Goal: Information Seeking & Learning: Learn about a topic

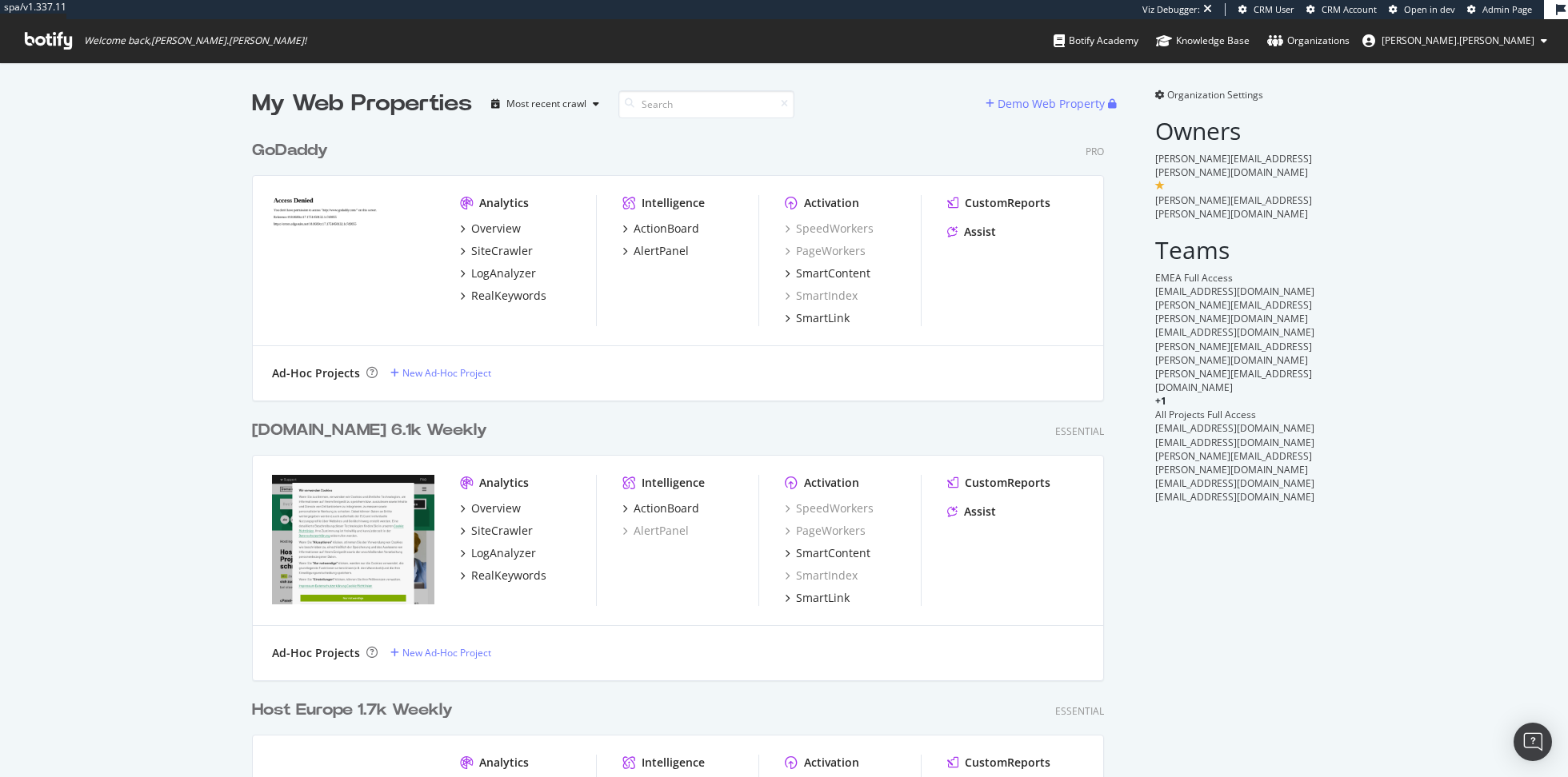
scroll to position [1142, 864]
click at [503, 270] on div "LogAnalyzer" at bounding box center [504, 273] width 65 height 16
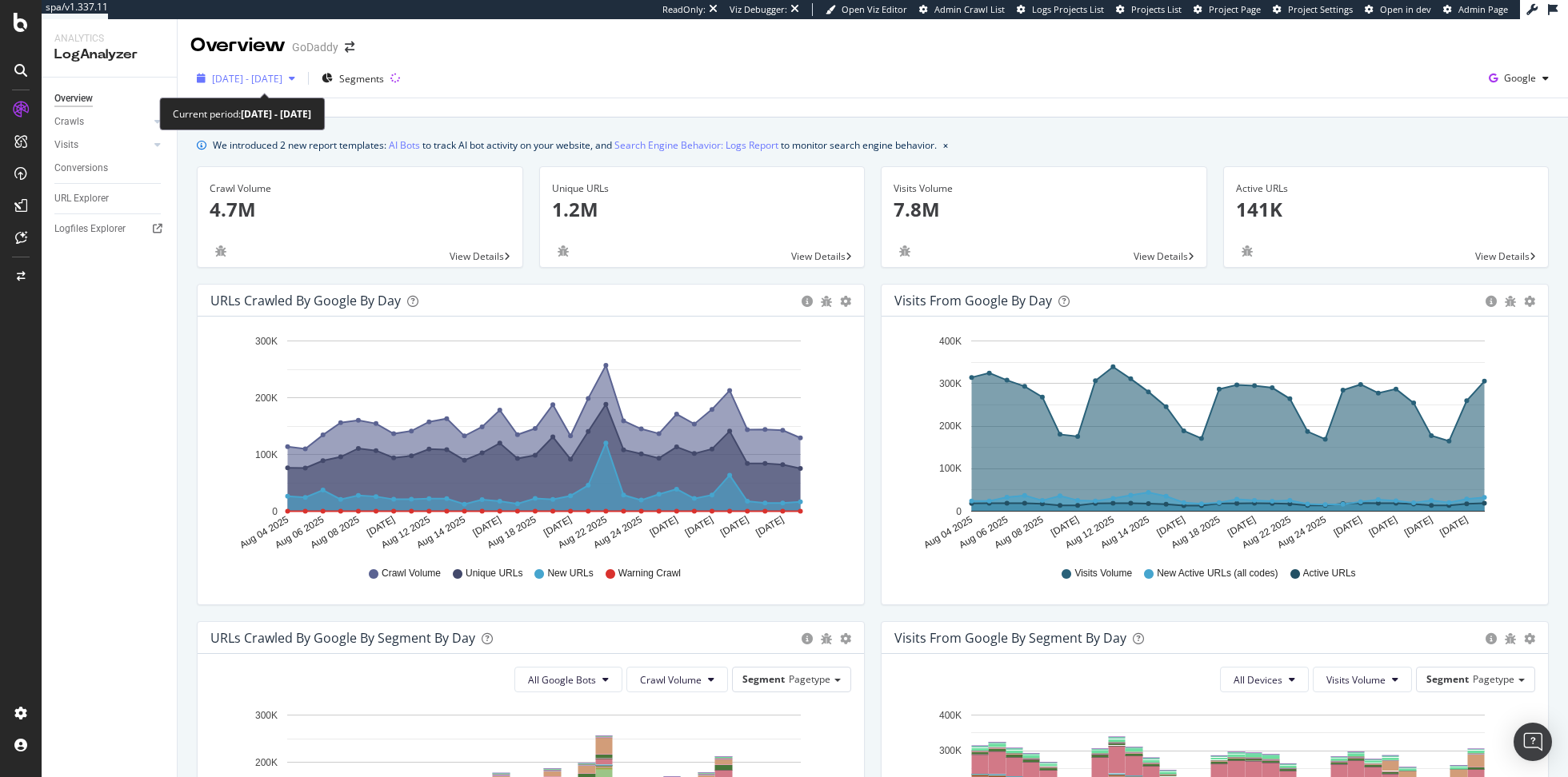
click at [262, 73] on span "2025 Aug. 4th - Sep. 2nd" at bounding box center [247, 79] width 70 height 13
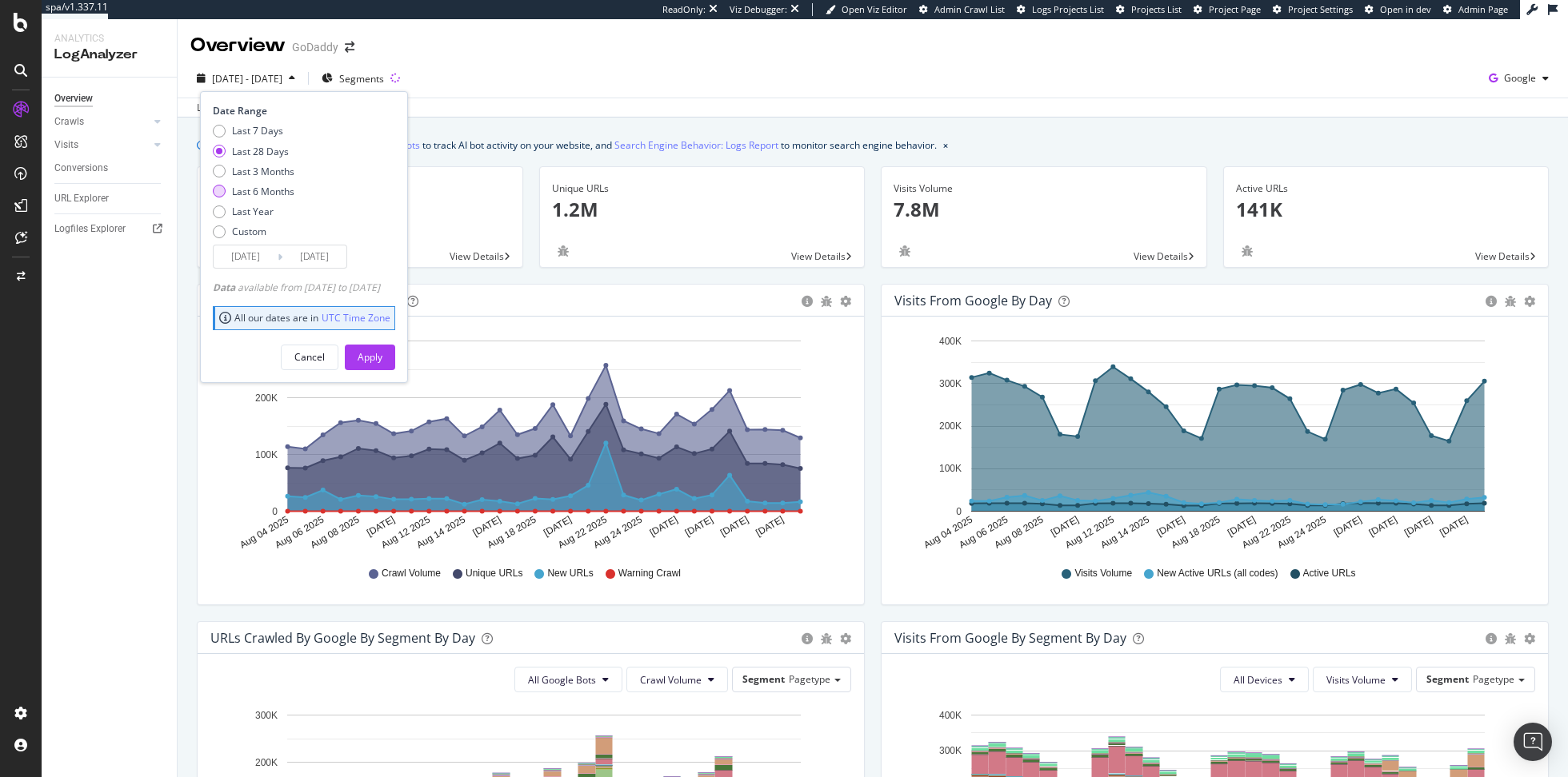
click at [266, 189] on div "Last 6 Months" at bounding box center [263, 191] width 63 height 13
type input "2025/03/03"
click at [382, 358] on div "Apply" at bounding box center [370, 357] width 25 height 13
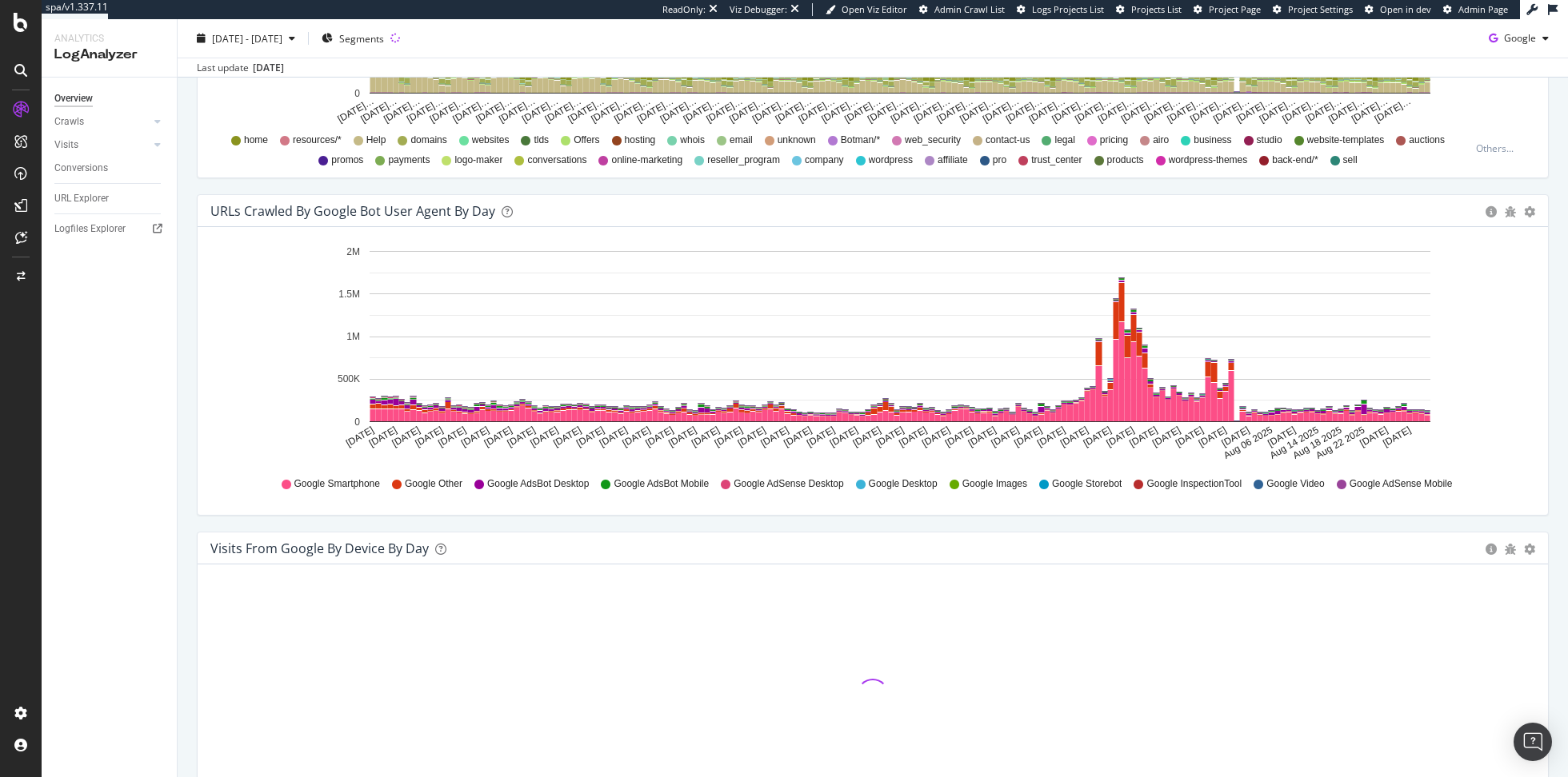
scroll to position [1582, 0]
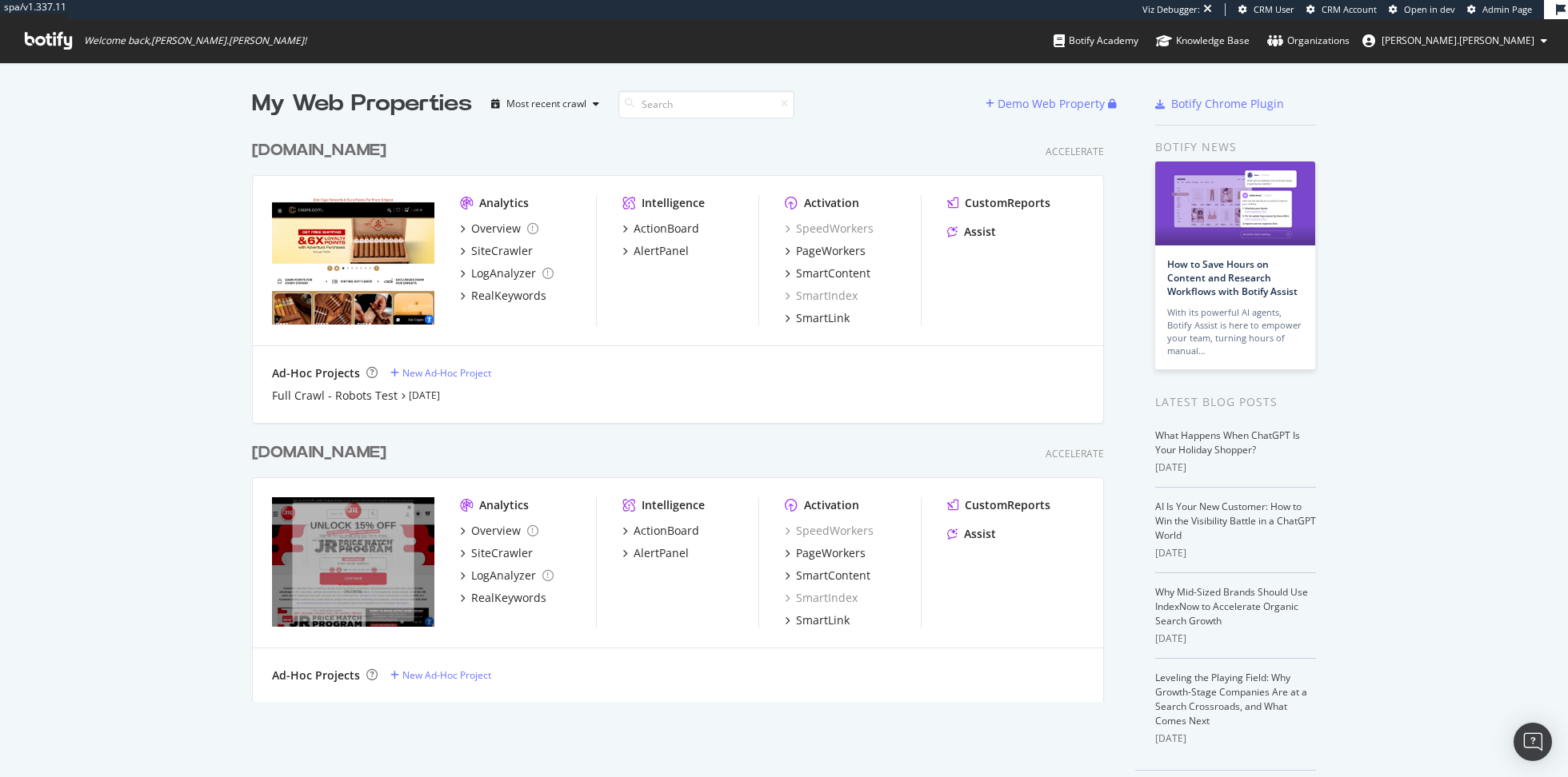
scroll to position [582, 864]
click at [490, 243] on div "SiteCrawler" at bounding box center [502, 251] width 62 height 16
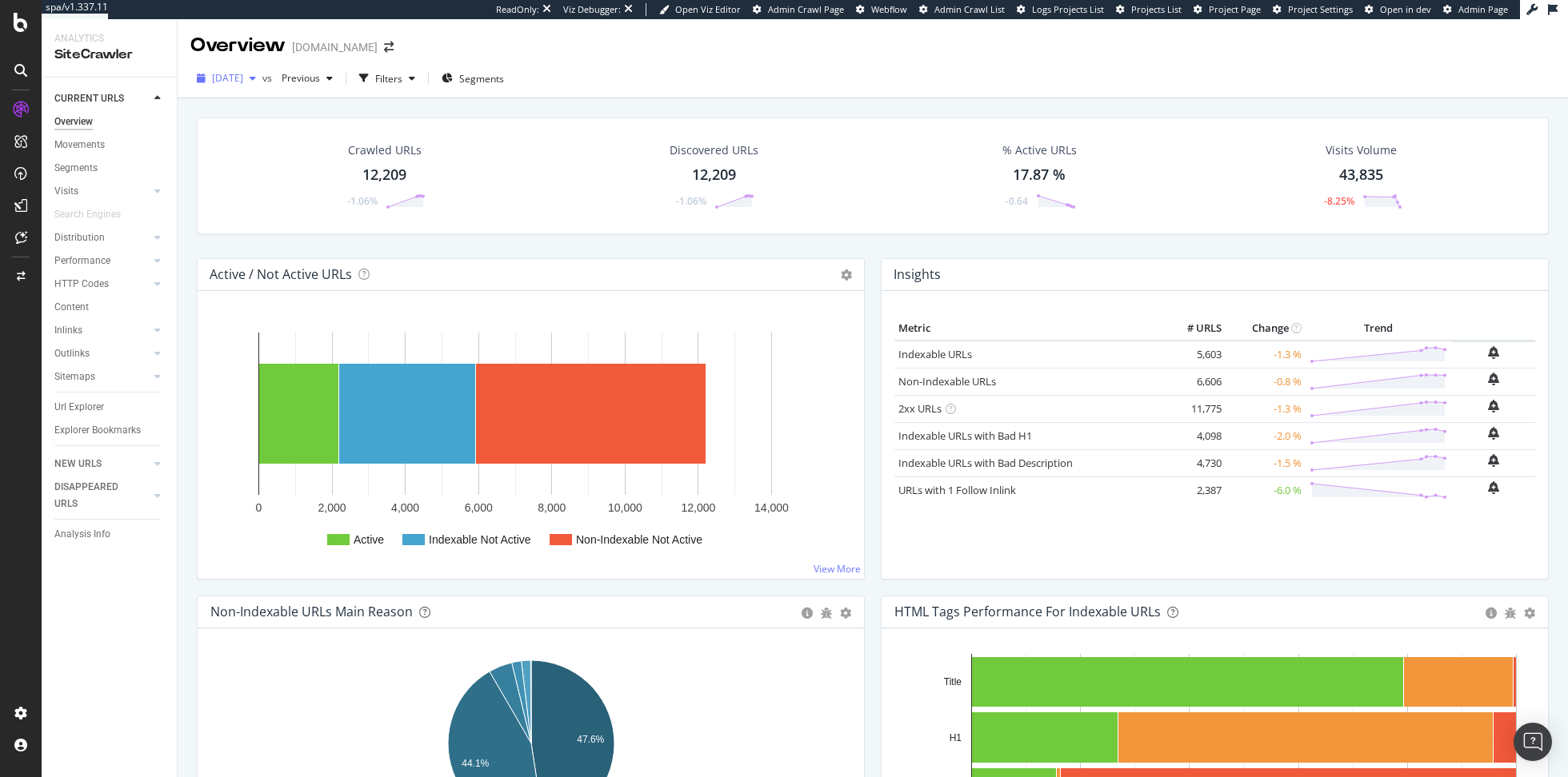
click at [262, 71] on div "2025 Aug. 3rd" at bounding box center [226, 78] width 72 height 24
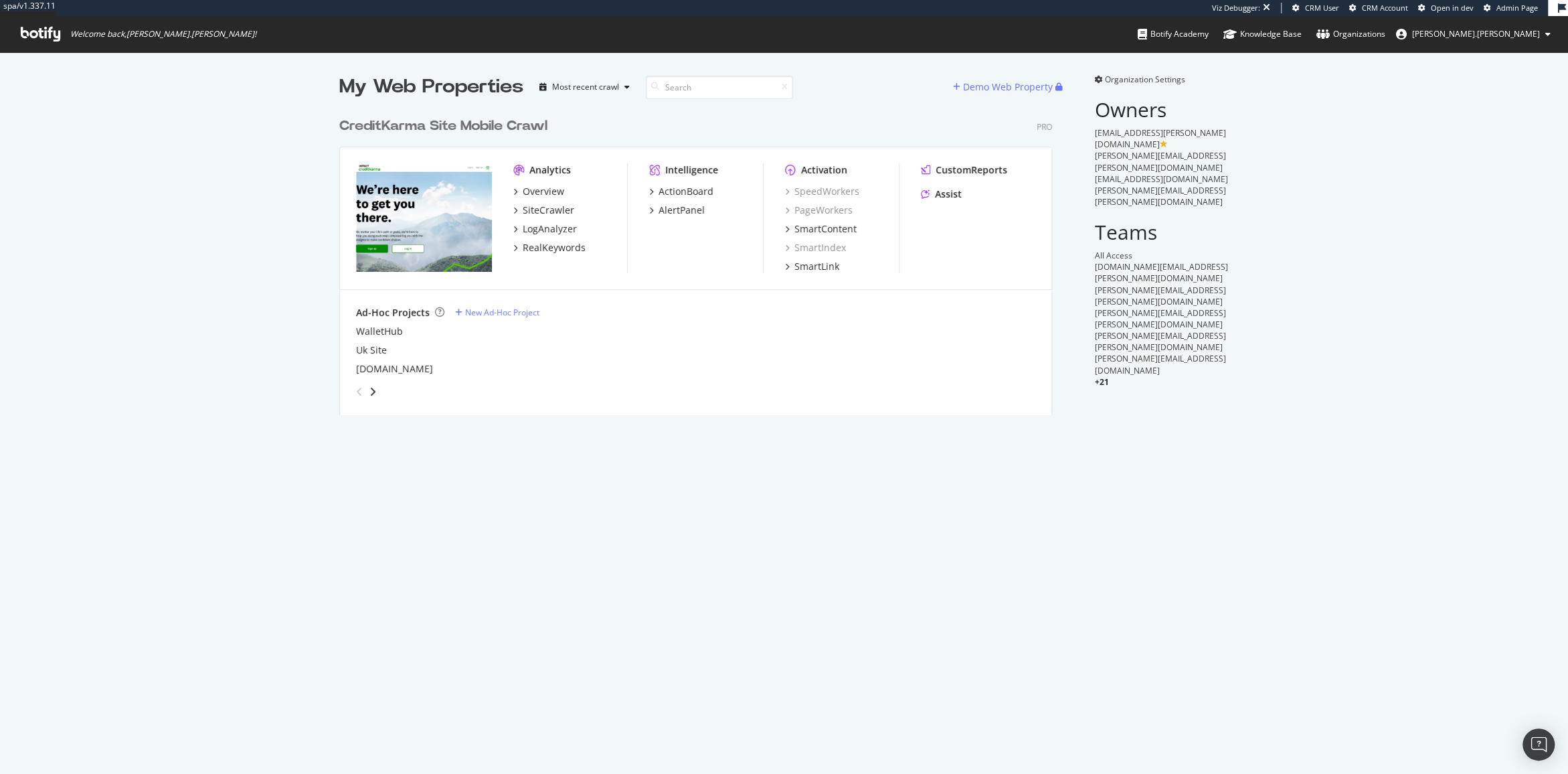
scroll to position [774, 1567]
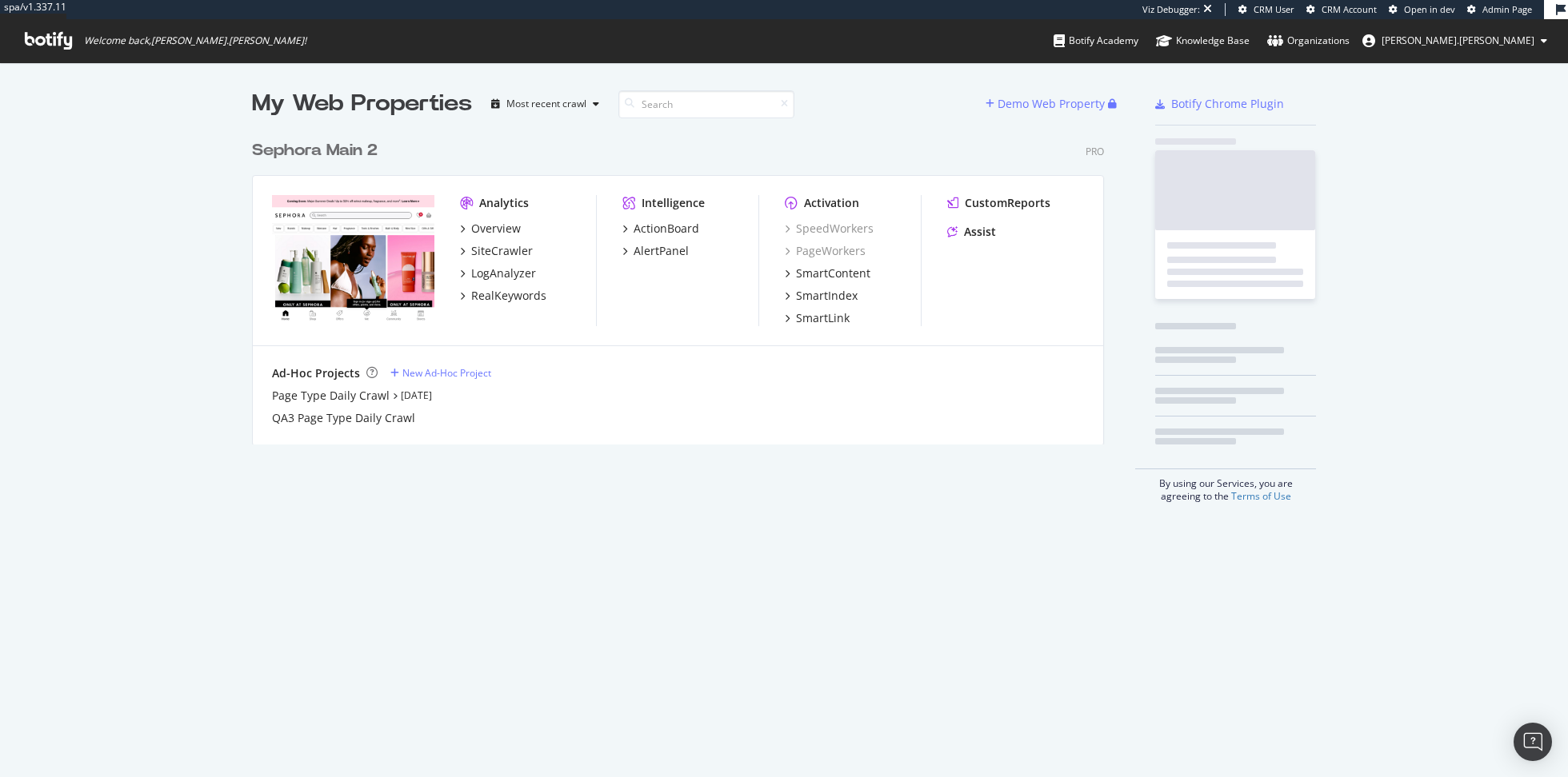
scroll to position [325, 864]
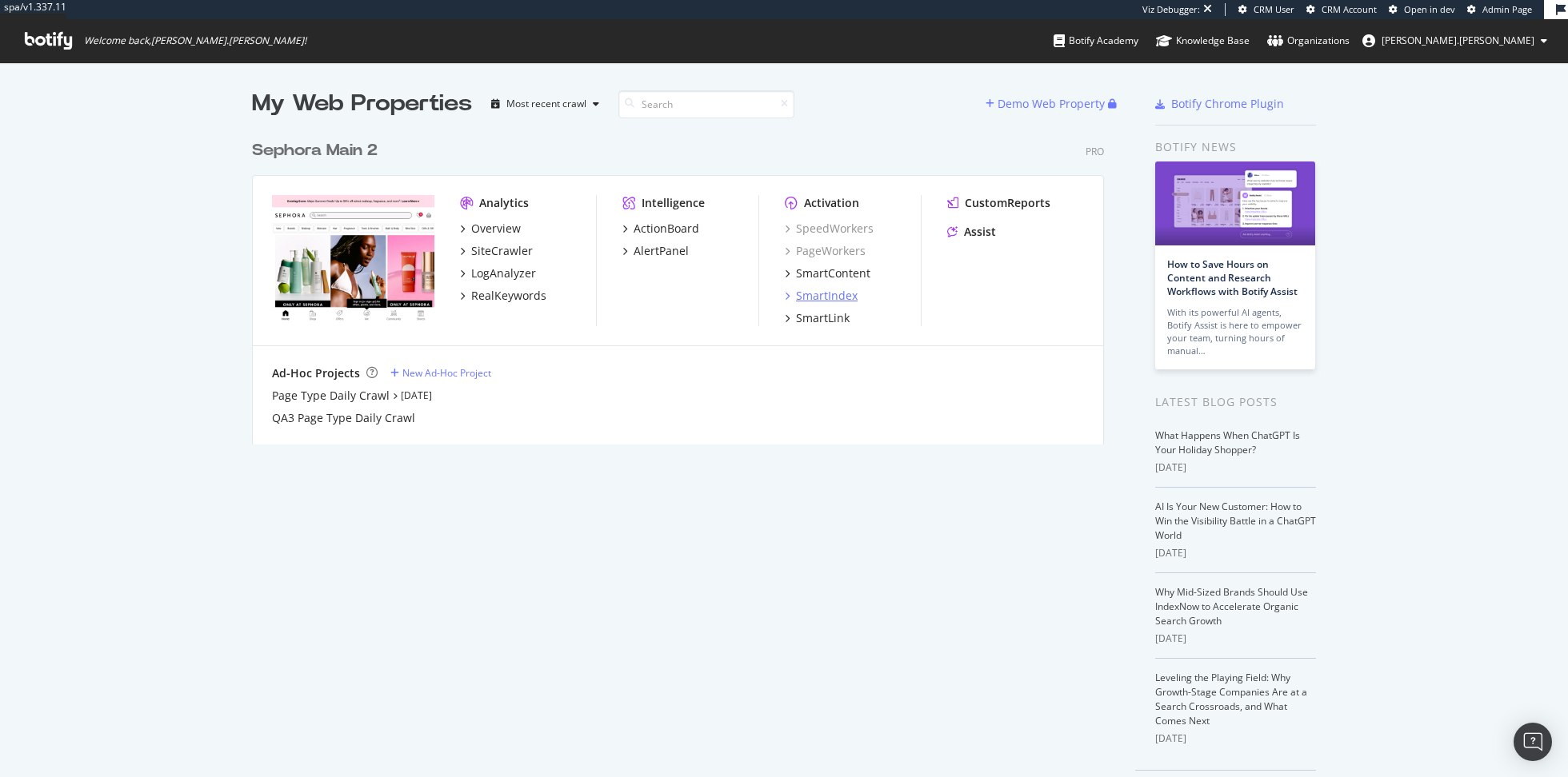
click at [841, 298] on div "SmartIndex" at bounding box center [826, 295] width 62 height 16
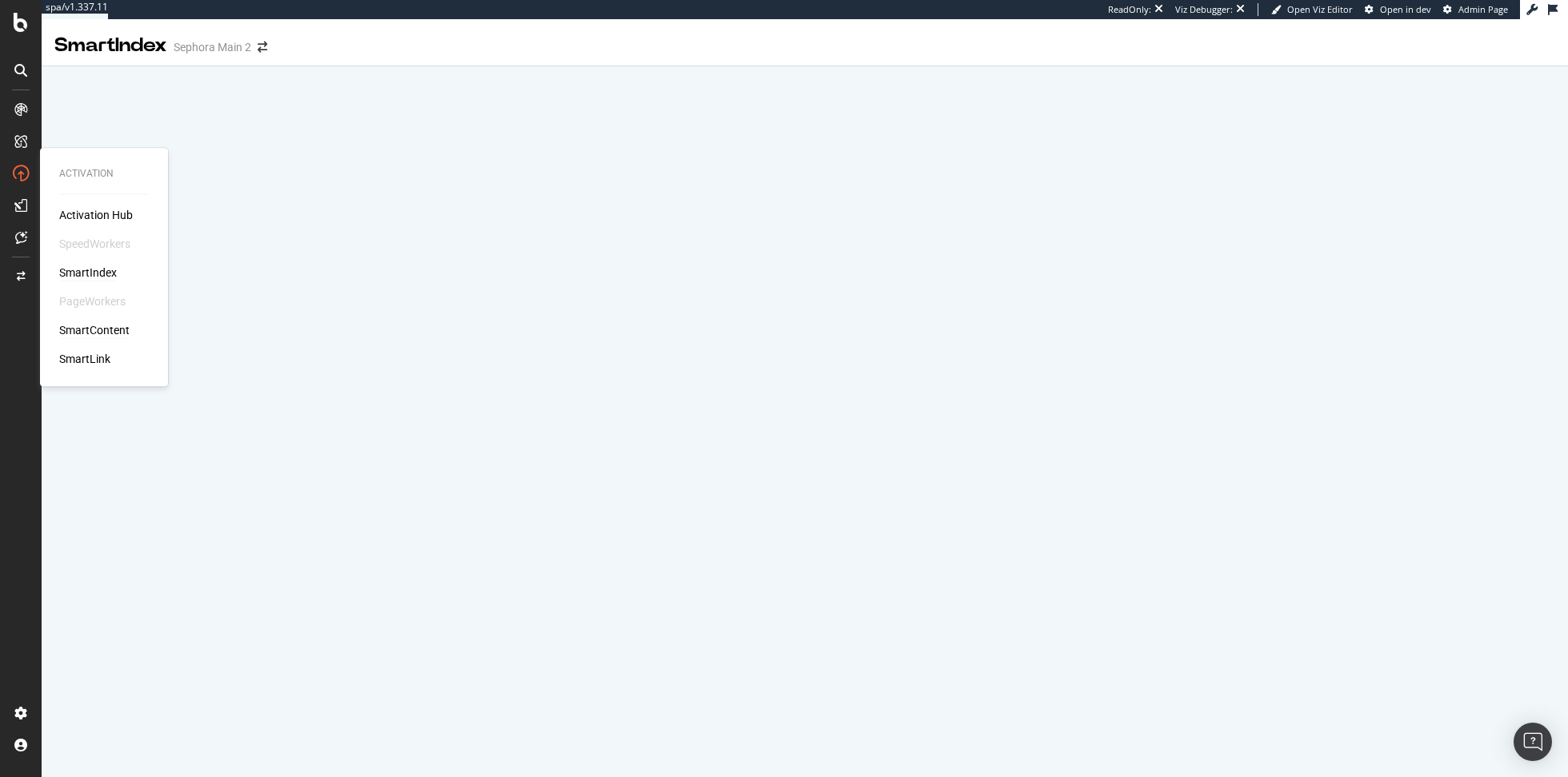
click at [108, 330] on div "SmartContent" at bounding box center [94, 330] width 70 height 16
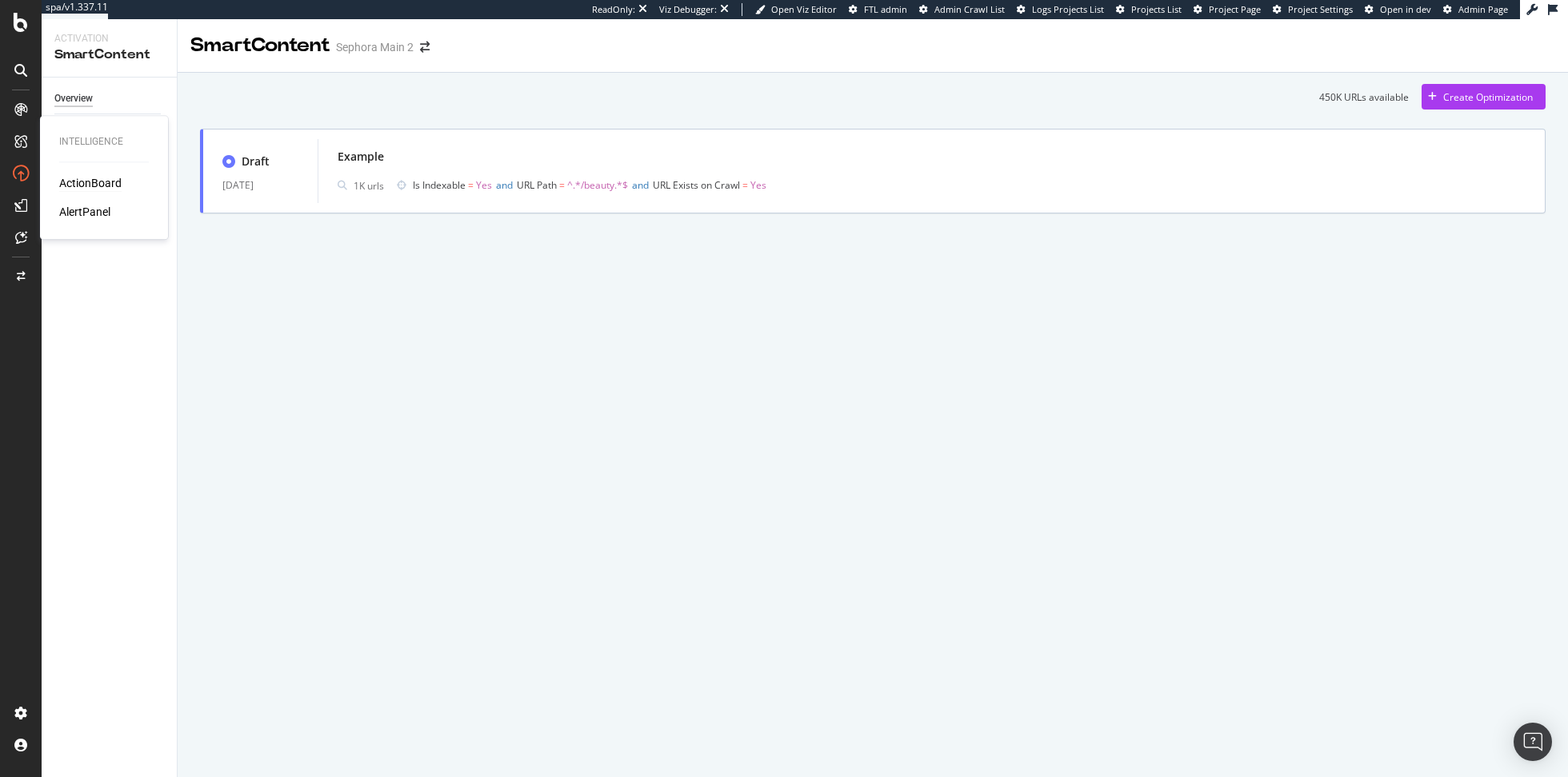
click at [96, 184] on div "ActionBoard" at bounding box center [90, 182] width 63 height 16
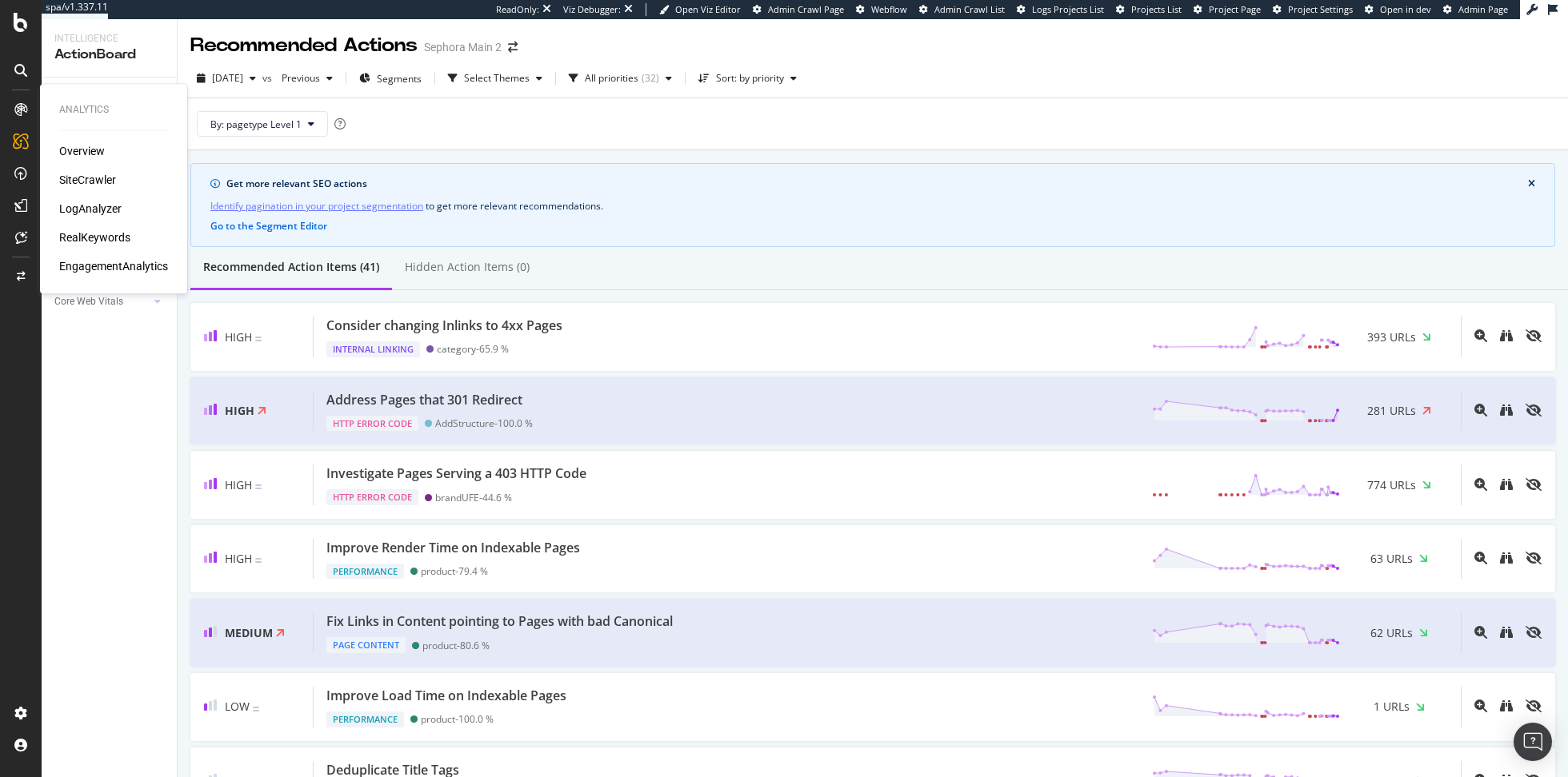
click at [105, 239] on div "RealKeywords" at bounding box center [94, 237] width 71 height 16
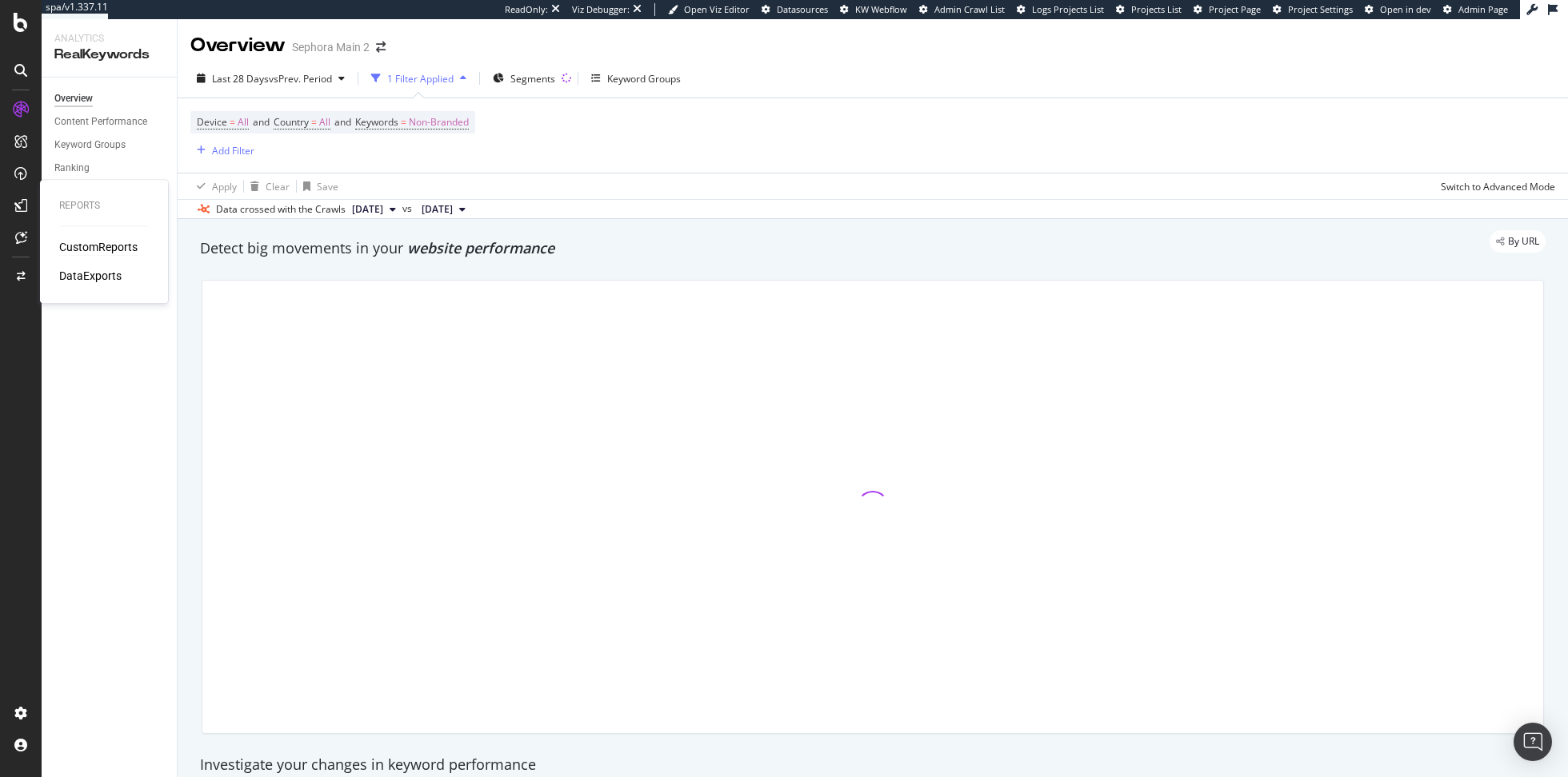
click at [88, 242] on div "CustomReports" at bounding box center [98, 247] width 78 height 16
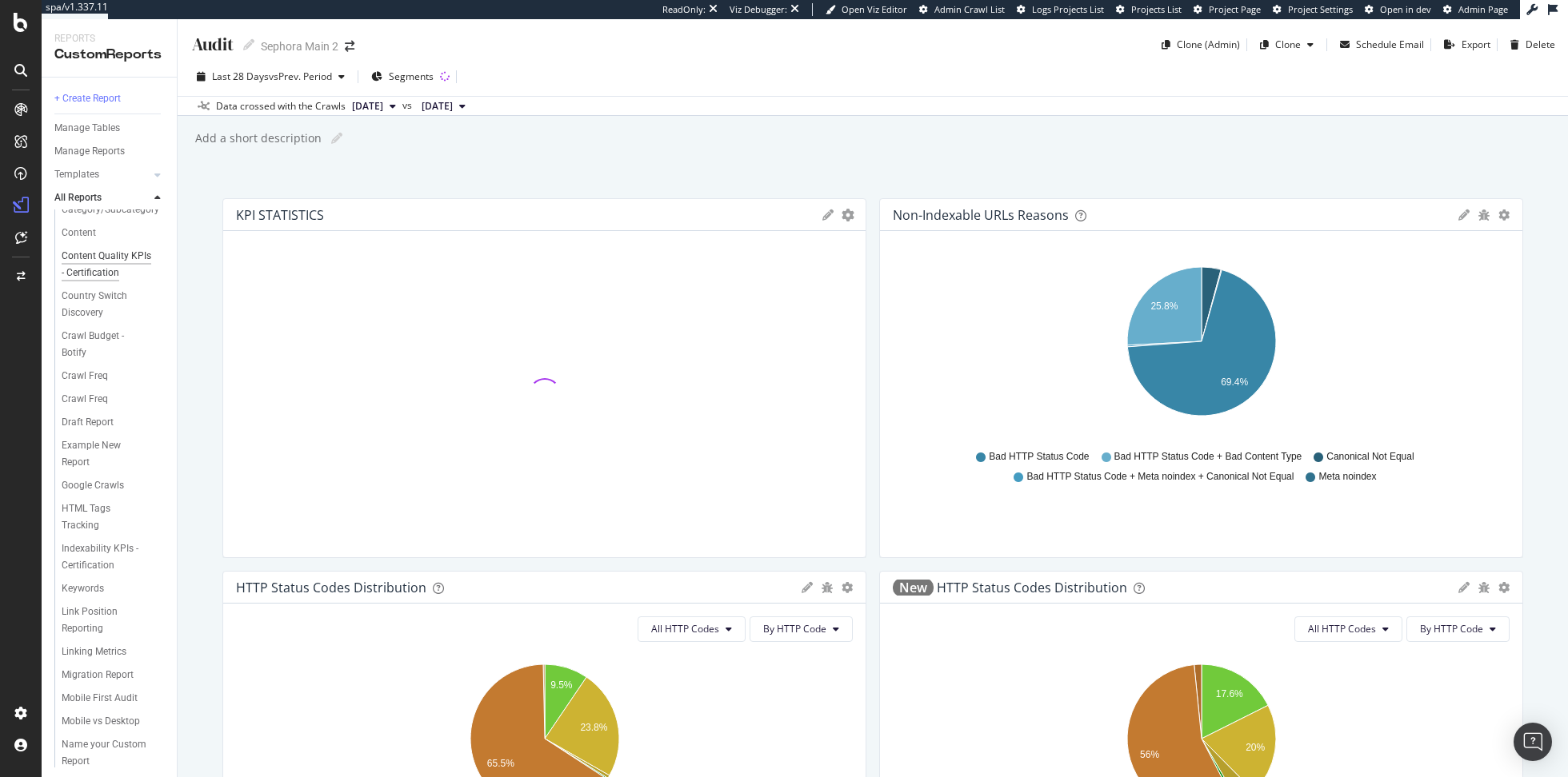
scroll to position [103, 0]
click at [99, 343] on div "Crawl Budget - Botify" at bounding box center [105, 346] width 88 height 33
